Goal: Use online tool/utility: Utilize a website feature to perform a specific function

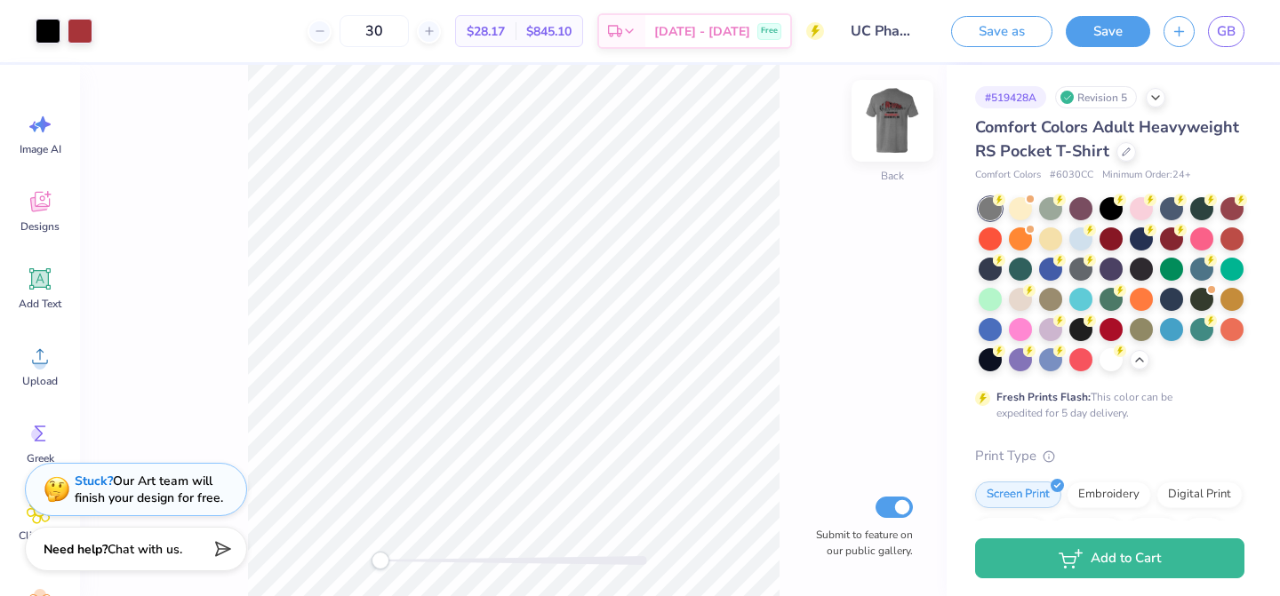
click at [897, 103] on img at bounding box center [892, 120] width 71 height 71
click at [887, 127] on img at bounding box center [892, 120] width 71 height 71
drag, startPoint x: 380, startPoint y: 561, endPoint x: 412, endPoint y: 557, distance: 32.2
click at [412, 557] on div "Accessibility label" at bounding box center [413, 561] width 18 height 18
click at [898, 118] on img at bounding box center [892, 120] width 71 height 71
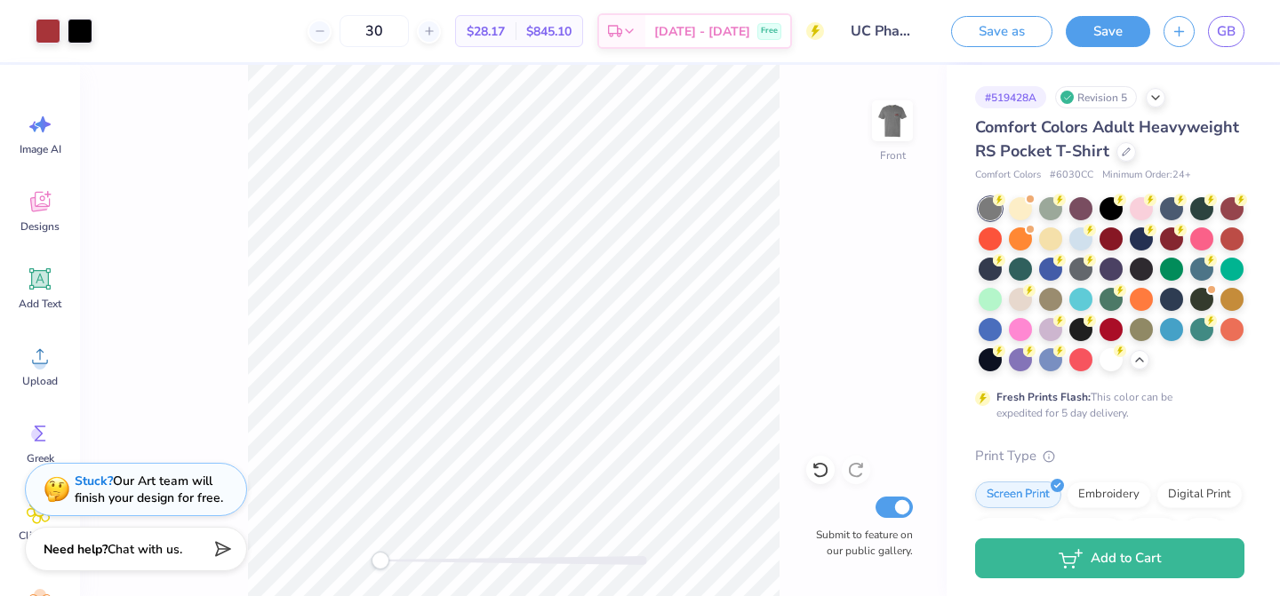
click at [371, 572] on div "Front Submit to feature on our public gallery." at bounding box center [513, 330] width 867 height 531
click at [881, 125] on img at bounding box center [892, 120] width 71 height 71
drag, startPoint x: 388, startPoint y: 563, endPoint x: 413, endPoint y: 562, distance: 24.9
click at [413, 562] on div at bounding box center [513, 560] width 267 height 9
click at [892, 128] on img at bounding box center [892, 120] width 71 height 71
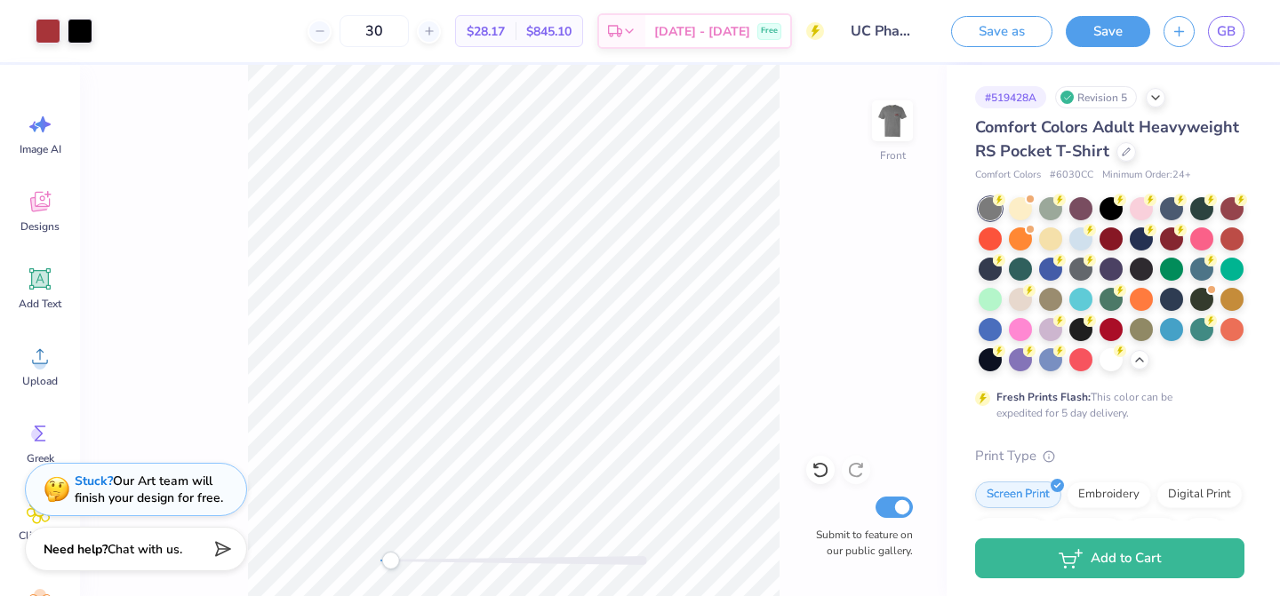
drag, startPoint x: 410, startPoint y: 562, endPoint x: 390, endPoint y: 562, distance: 19.6
click at [390, 562] on div "Accessibility label" at bounding box center [390, 561] width 18 height 18
click at [409, 23] on input "30" at bounding box center [373, 31] width 69 height 32
type input "3"
click at [409, 29] on input "12" at bounding box center [373, 31] width 69 height 32
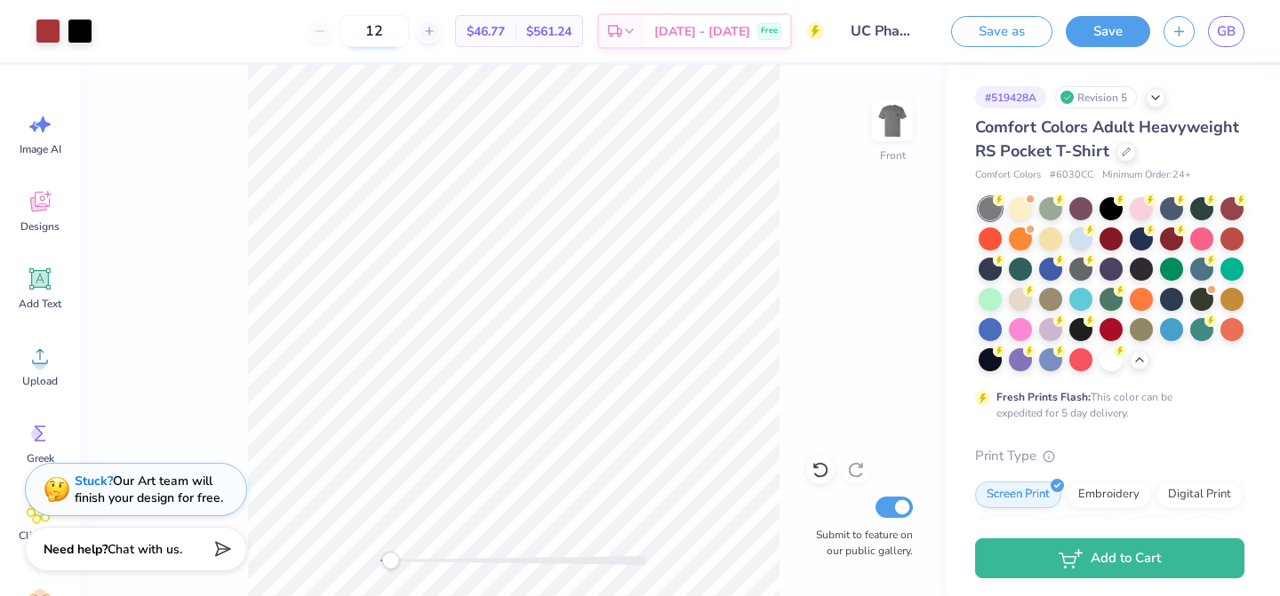
type input "1"
type input "30"
click at [395, 563] on div "Accessibility label" at bounding box center [395, 561] width 18 height 18
click at [389, 563] on div "Accessibility label" at bounding box center [390, 561] width 18 height 18
drag, startPoint x: 389, startPoint y: 557, endPoint x: 374, endPoint y: 557, distance: 15.1
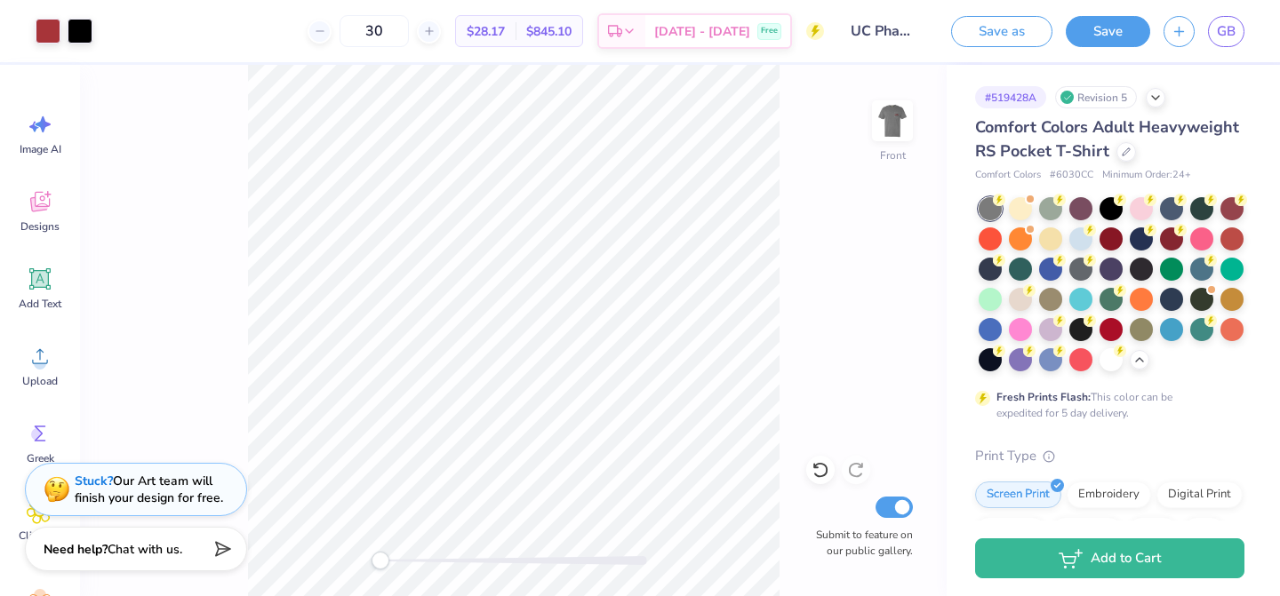
click at [377, 557] on div "Accessibility label" at bounding box center [380, 561] width 18 height 18
click at [877, 148] on div "Front" at bounding box center [892, 131] width 41 height 63
click at [877, 149] on img at bounding box center [892, 120] width 71 height 71
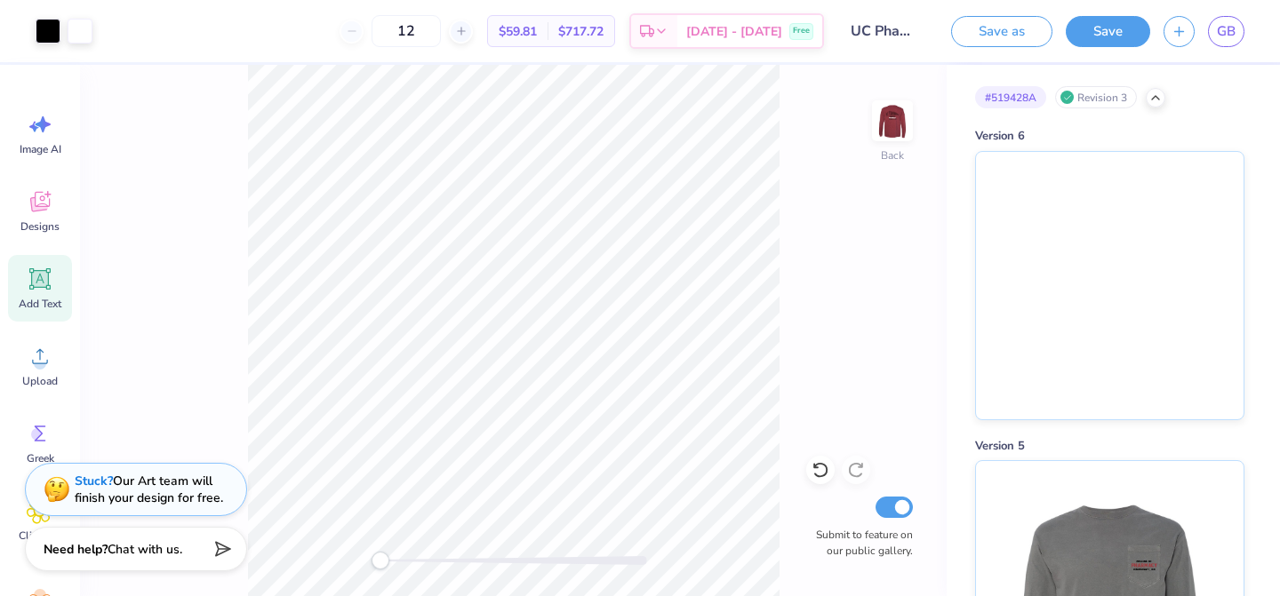
scroll to position [308, 0]
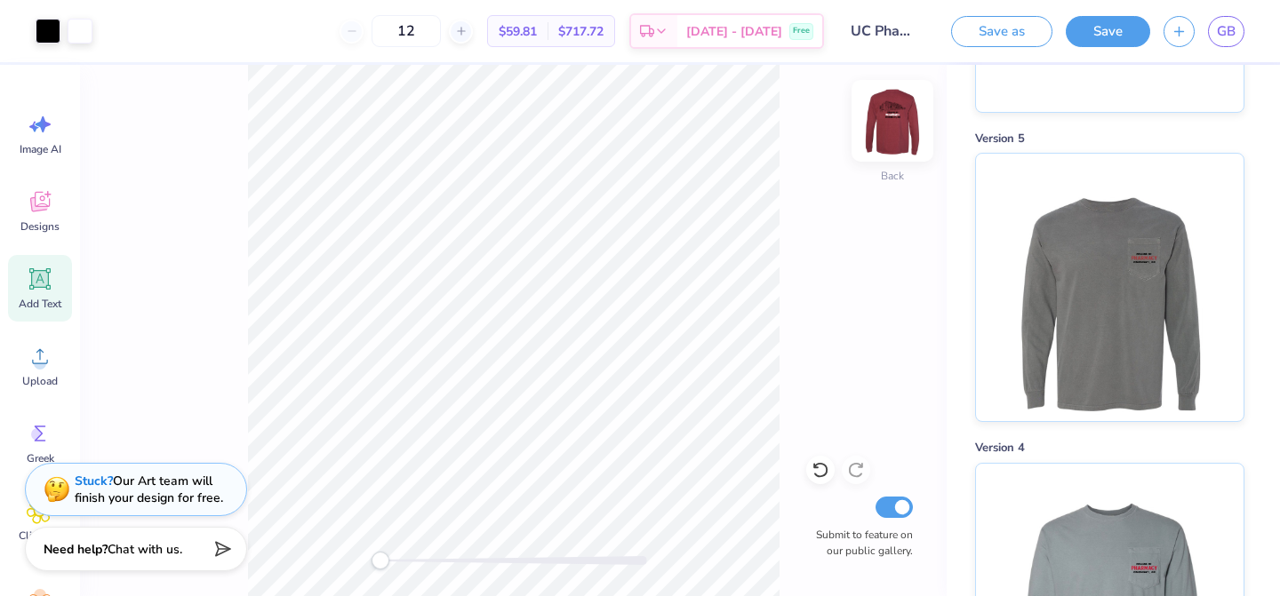
click at [883, 119] on img at bounding box center [892, 120] width 71 height 71
drag, startPoint x: 387, startPoint y: 557, endPoint x: 420, endPoint y: 561, distance: 33.1
click at [420, 561] on div "Accessibility label" at bounding box center [412, 561] width 18 height 18
click at [403, 572] on div "Front Submit to feature on our public gallery." at bounding box center [513, 330] width 867 height 531
click at [888, 117] on img at bounding box center [892, 120] width 71 height 71
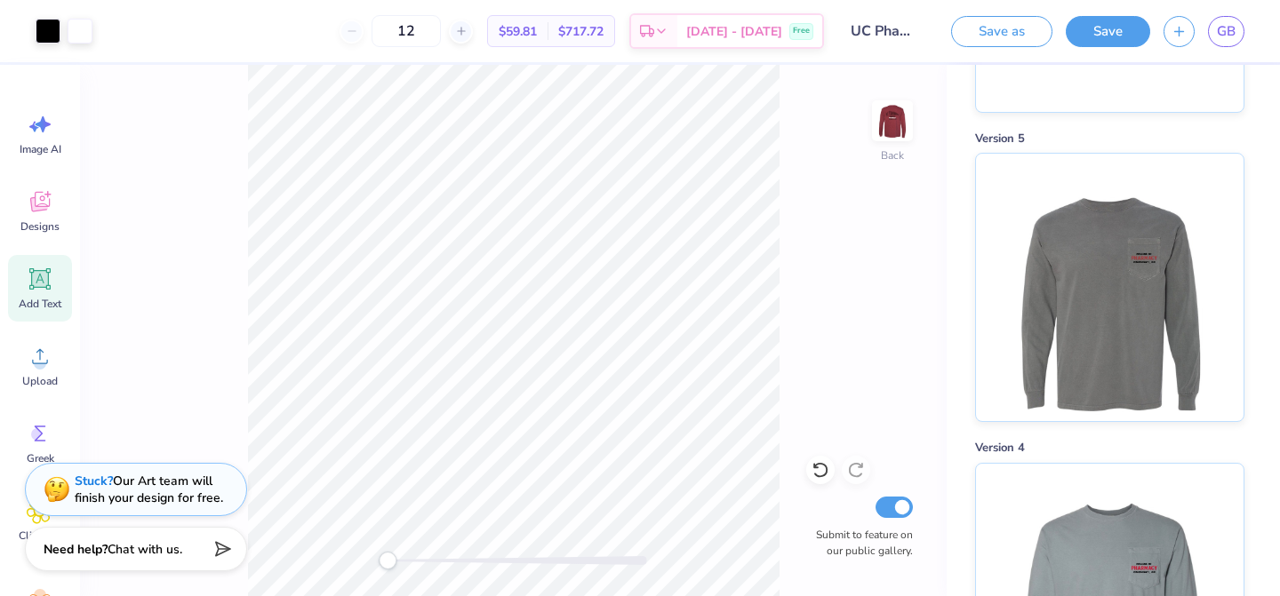
click at [387, 561] on div "Accessibility label" at bounding box center [388, 561] width 18 height 18
click at [905, 120] on img at bounding box center [892, 120] width 71 height 71
